Goal: Task Accomplishment & Management: Manage account settings

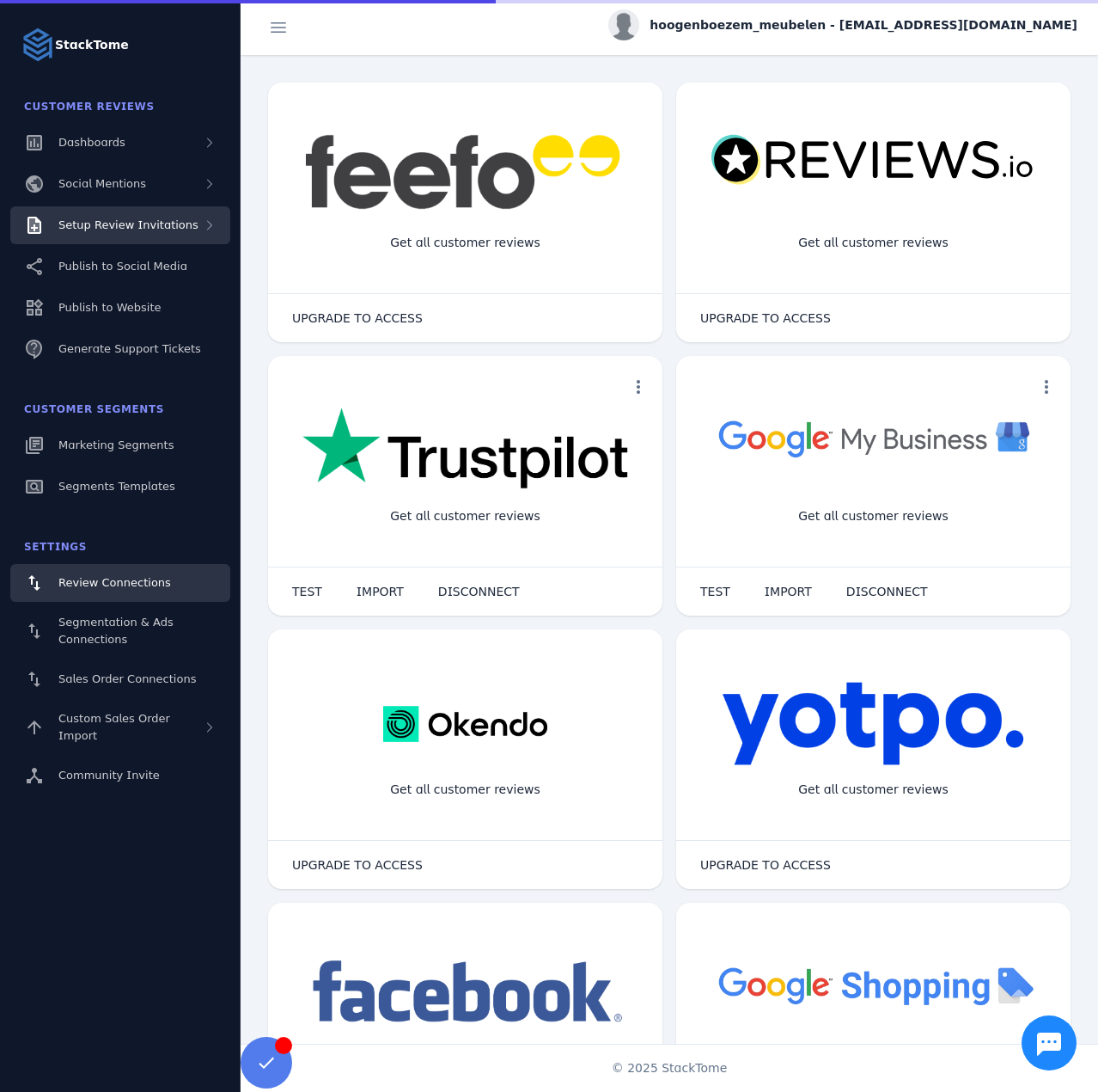
click at [151, 225] on span "Setup Review Invitations" at bounding box center [128, 225] width 140 height 13
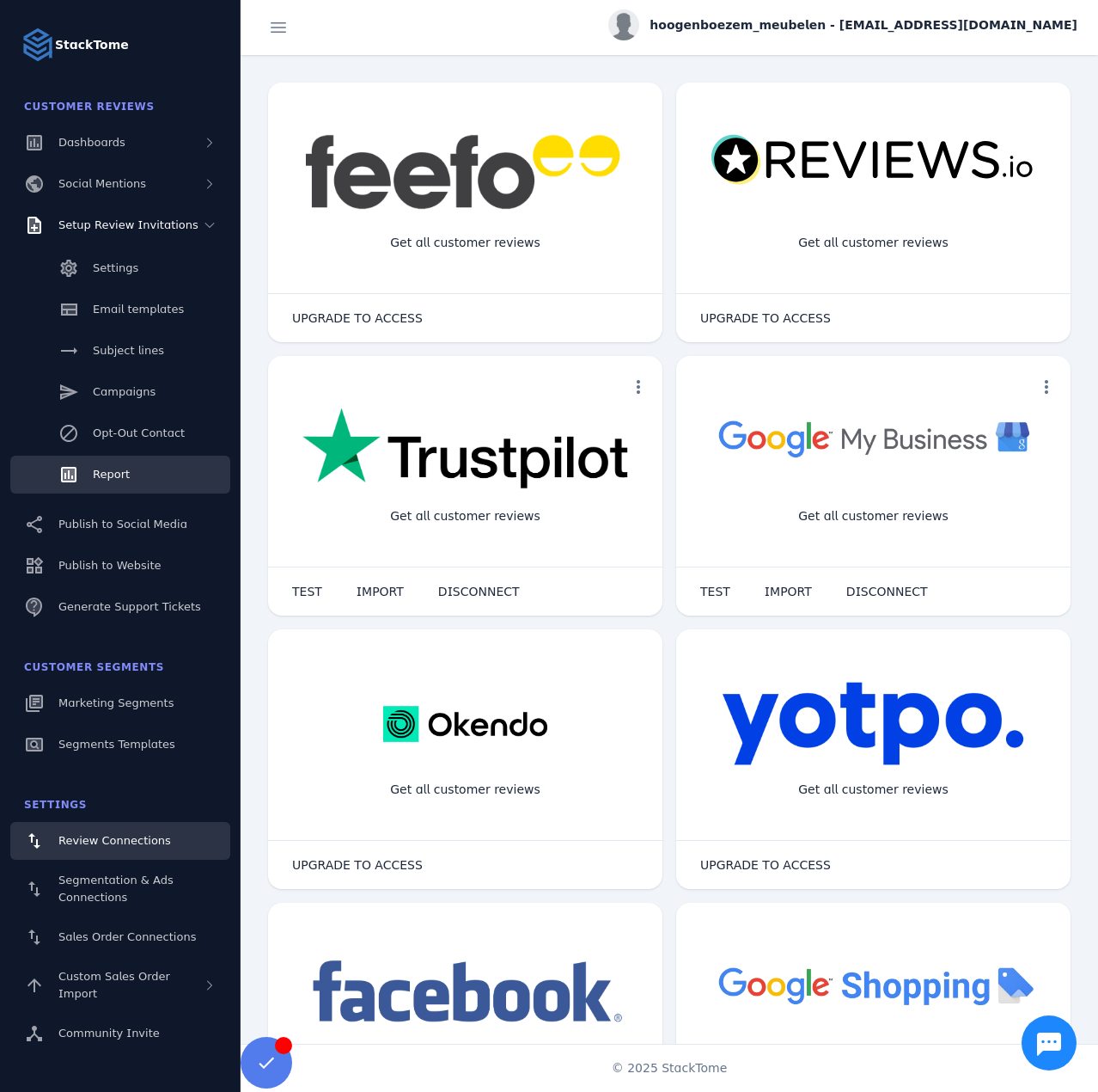
click at [115, 469] on span "Report" at bounding box center [112, 474] width 37 height 13
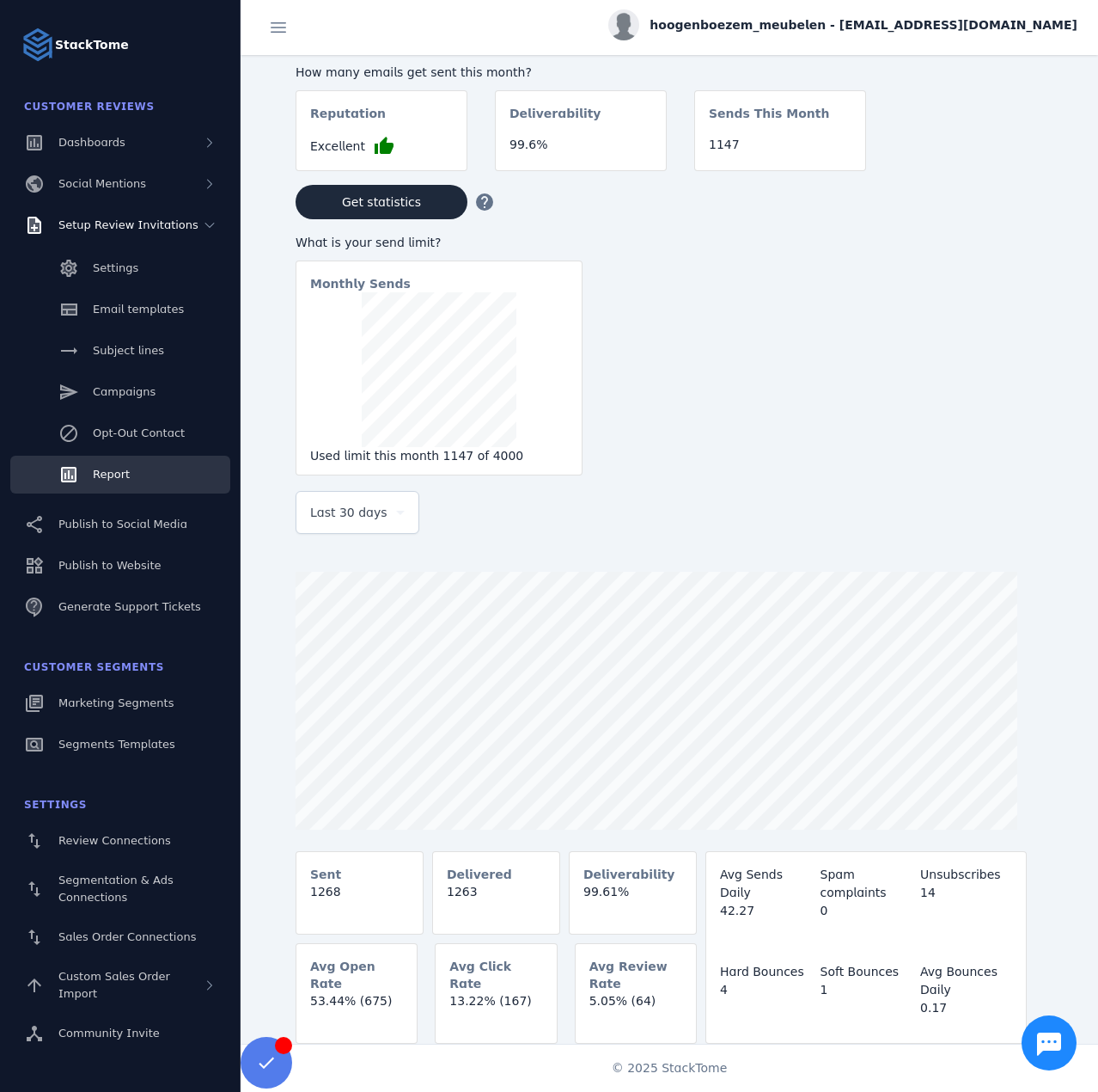
drag, startPoint x: 358, startPoint y: 500, endPoint x: 372, endPoint y: 521, distance: 25.2
click at [361, 508] on div "Last 30 days" at bounding box center [357, 512] width 95 height 42
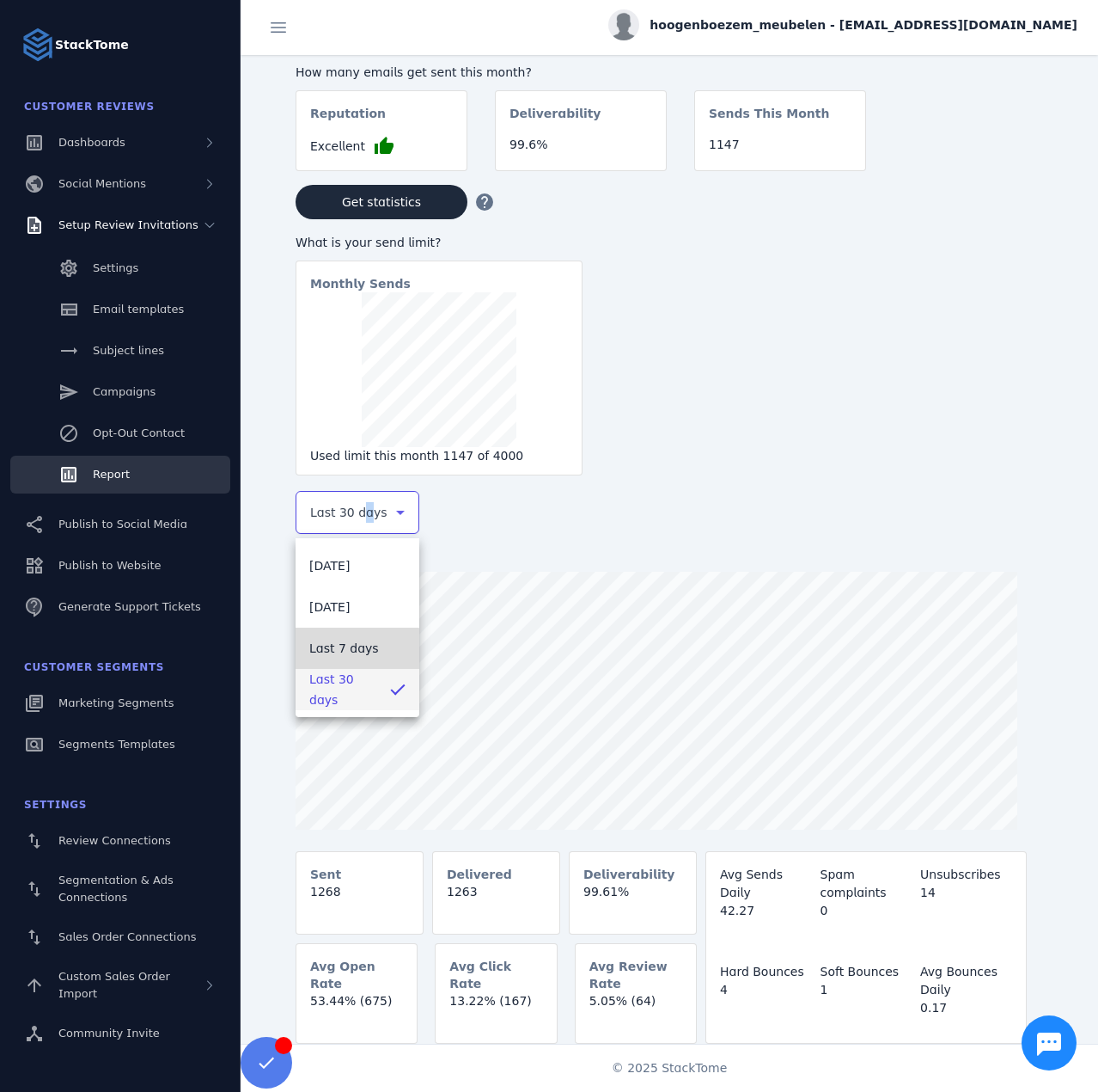
click at [344, 657] on span "Last 7 days" at bounding box center [344, 648] width 69 height 20
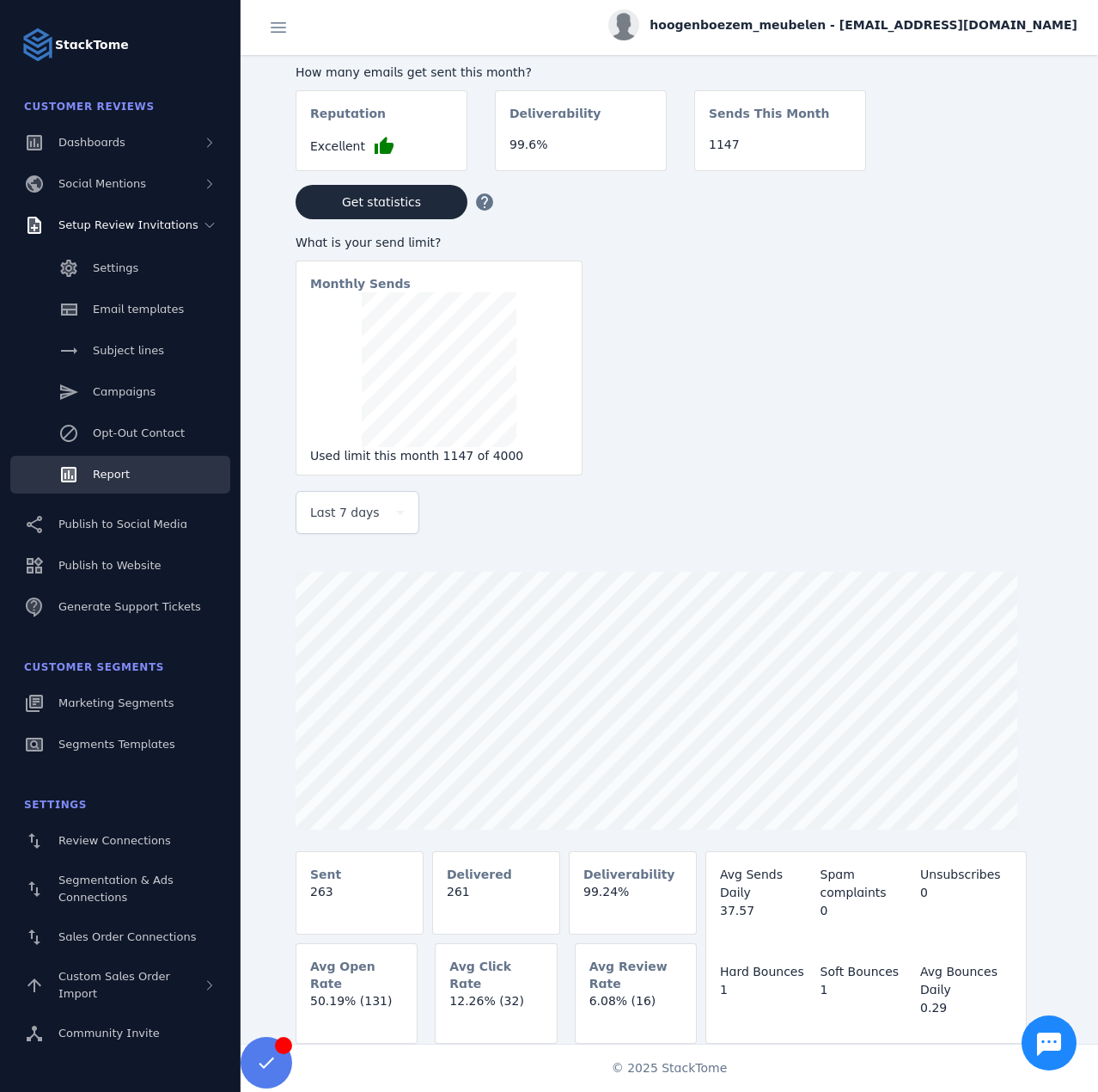
click at [855, 30] on span "hoogenboezem_meubelen - cs_hoogenboezem@stacktome.com" at bounding box center [864, 26] width 428 height 18
click at [986, 166] on icon at bounding box center [979, 166] width 15 height 16
